Goal: Navigation & Orientation: Find specific page/section

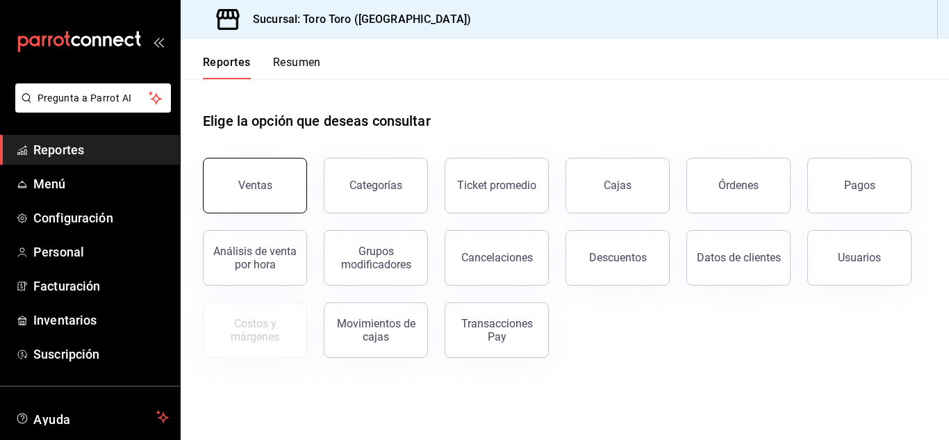
click at [255, 188] on div "Ventas" at bounding box center [255, 185] width 34 height 13
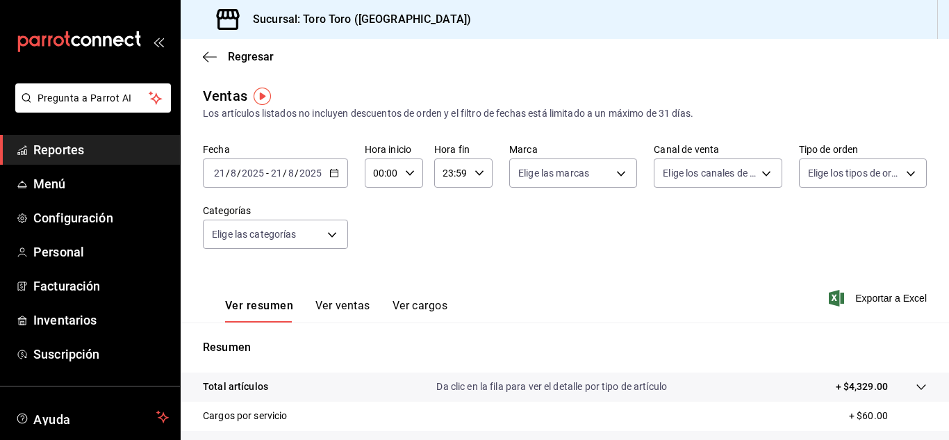
click at [411, 303] on button "Ver cargos" at bounding box center [420, 311] width 56 height 24
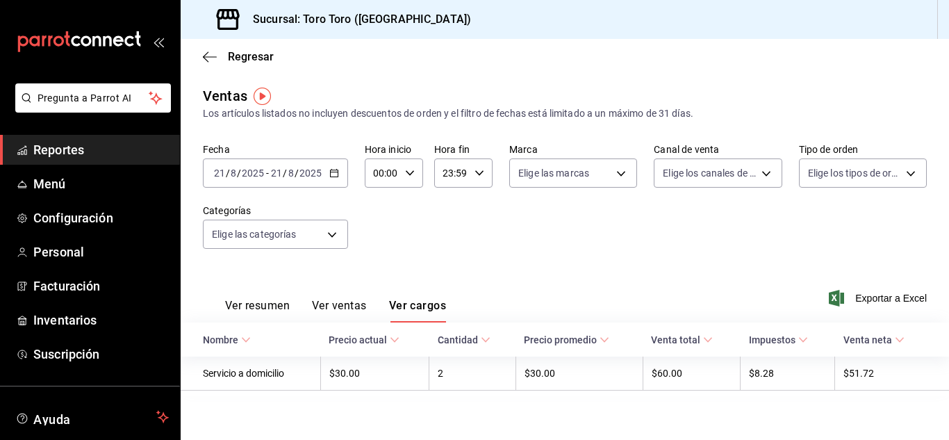
click at [71, 157] on span "Reportes" at bounding box center [100, 149] width 135 height 19
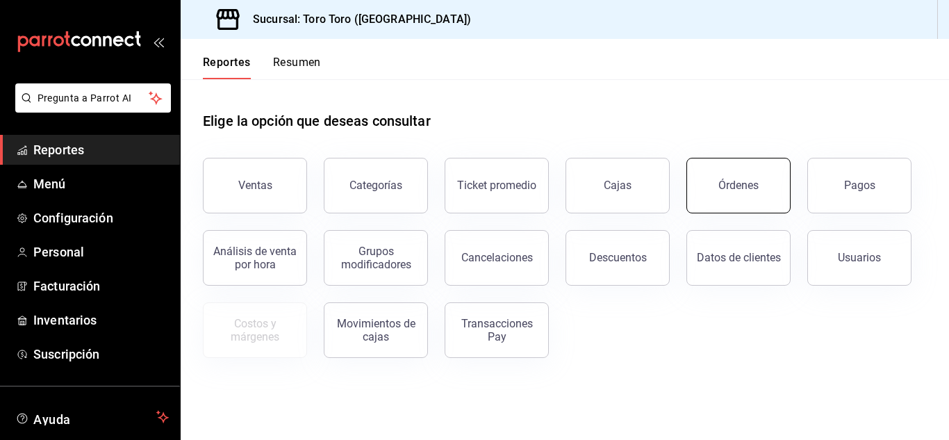
click at [739, 199] on button "Órdenes" at bounding box center [738, 186] width 104 height 56
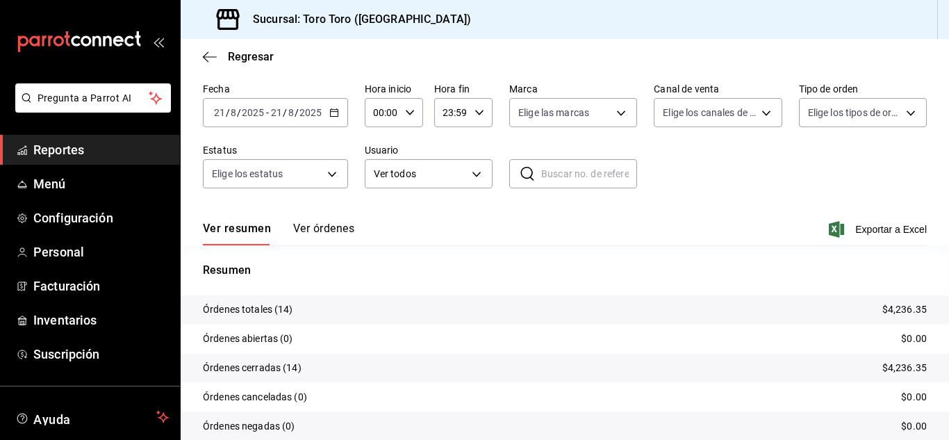
scroll to position [69, 0]
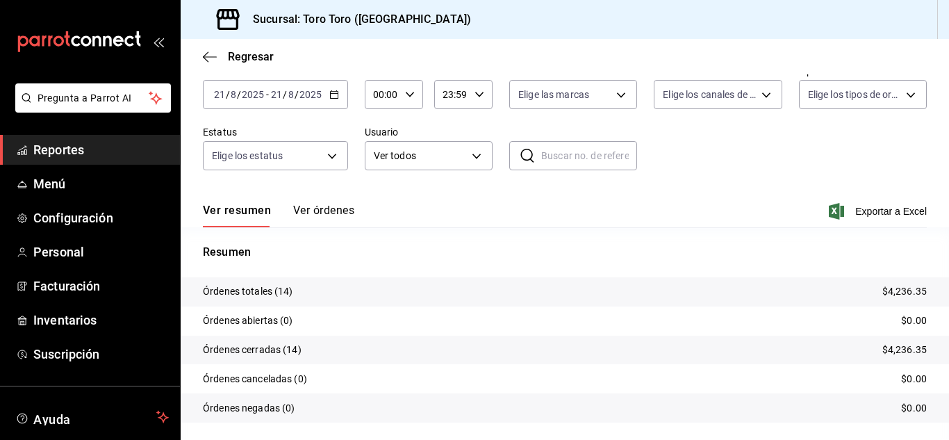
click at [45, 158] on span "Reportes" at bounding box center [100, 149] width 135 height 19
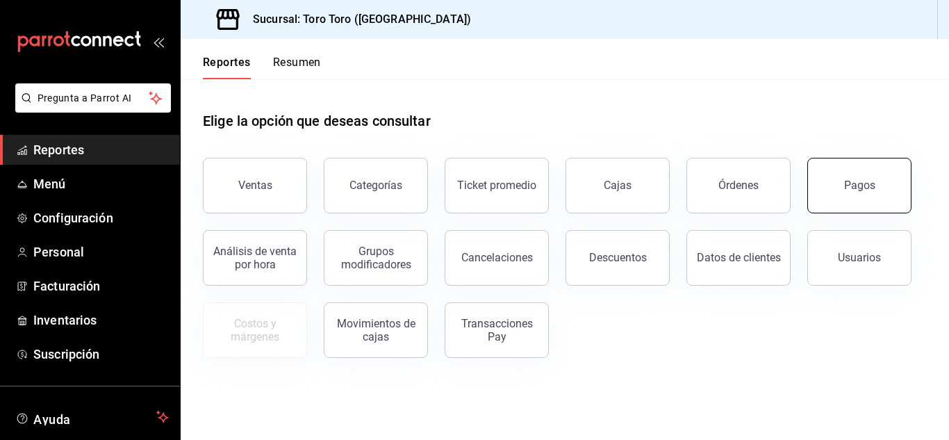
click at [845, 183] on div "Pagos" at bounding box center [859, 185] width 31 height 13
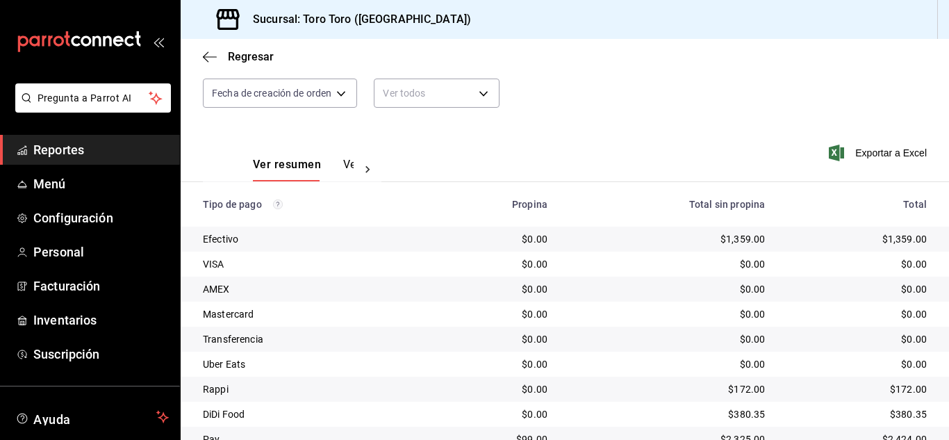
scroll to position [199, 0]
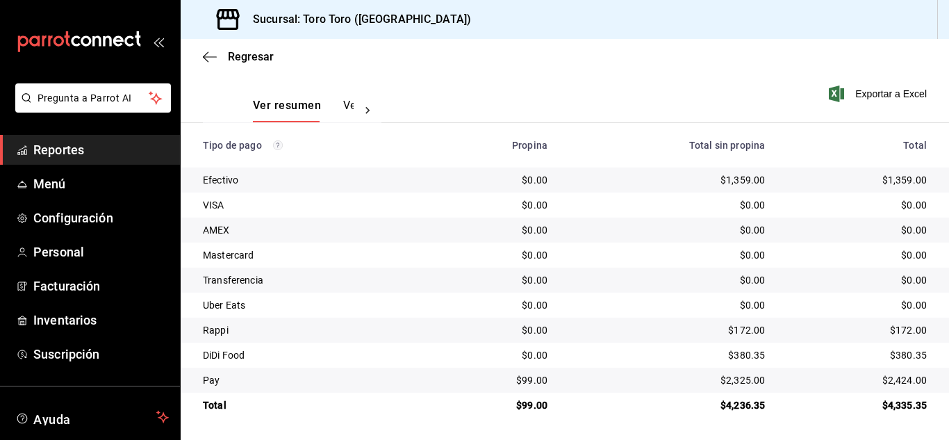
click at [71, 147] on span "Reportes" at bounding box center [100, 149] width 135 height 19
